Goal: Information Seeking & Learning: Learn about a topic

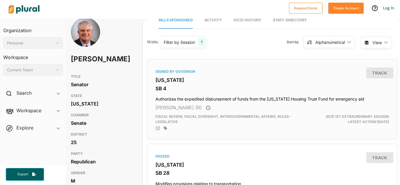
scroll to position [0, 3]
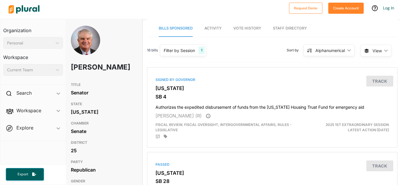
click at [217, 28] on span "Activity" at bounding box center [212, 28] width 17 height 4
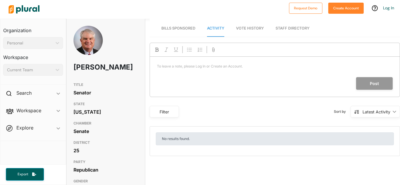
click at [241, 26] on span "Vote History" at bounding box center [250, 28] width 28 height 4
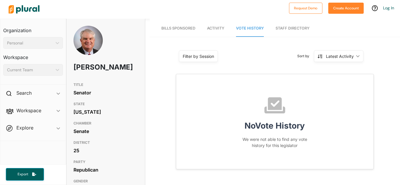
click at [284, 26] on link "Staff Directory" at bounding box center [292, 28] width 34 height 17
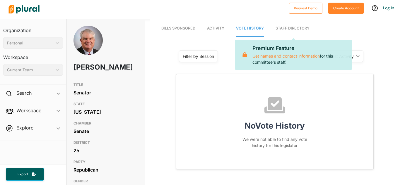
click at [178, 28] on span "Bills Sponsored" at bounding box center [178, 28] width 34 height 4
